Goal: Find specific page/section: Find specific page/section

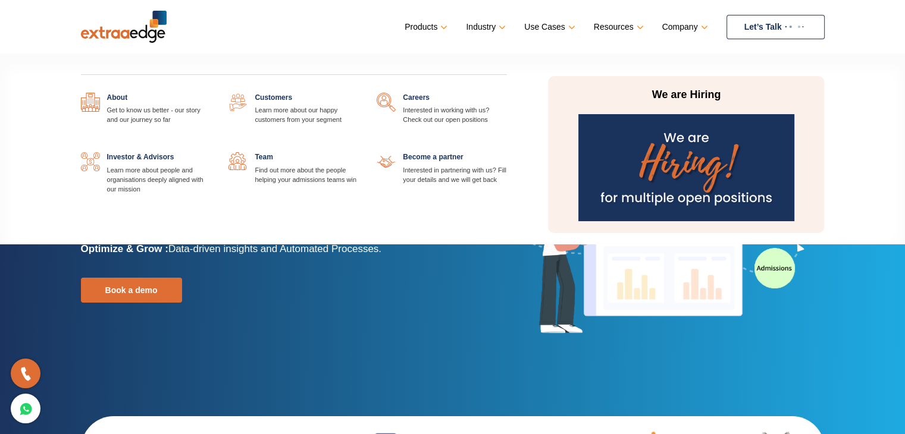
click at [680, 143] on img at bounding box center [686, 167] width 216 height 107
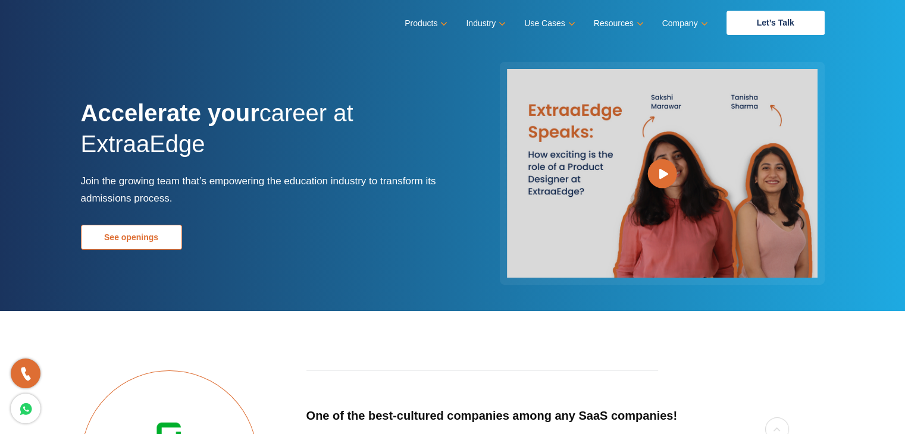
click at [127, 234] on link "See openings" at bounding box center [131, 237] width 101 height 25
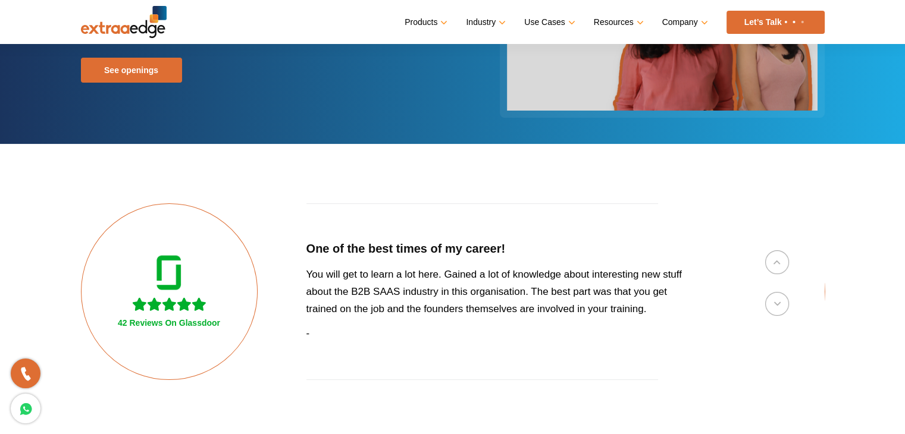
scroll to position [167, 0]
